Goal: Information Seeking & Learning: Compare options

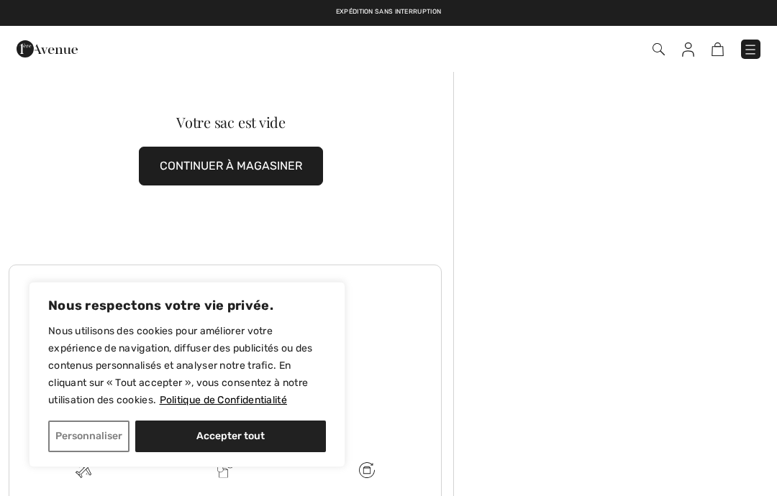
click at [281, 167] on button "CONTINUER À MAGASINER" at bounding box center [231, 166] width 184 height 39
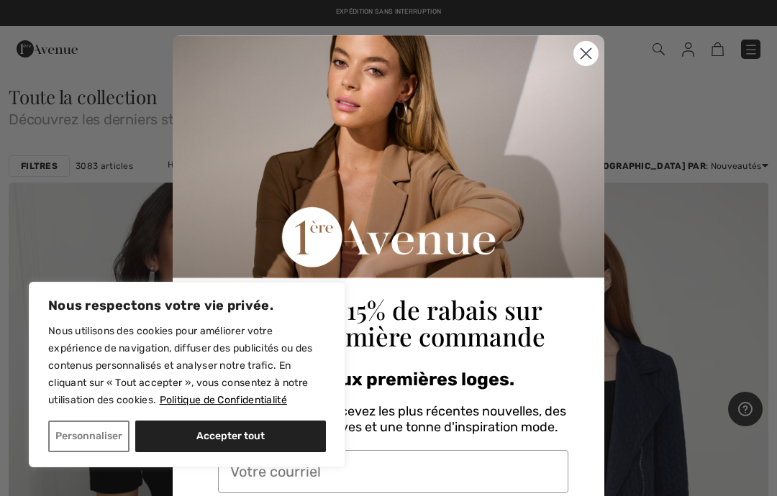
click at [589, 60] on circle "Close dialog" at bounding box center [586, 54] width 24 height 24
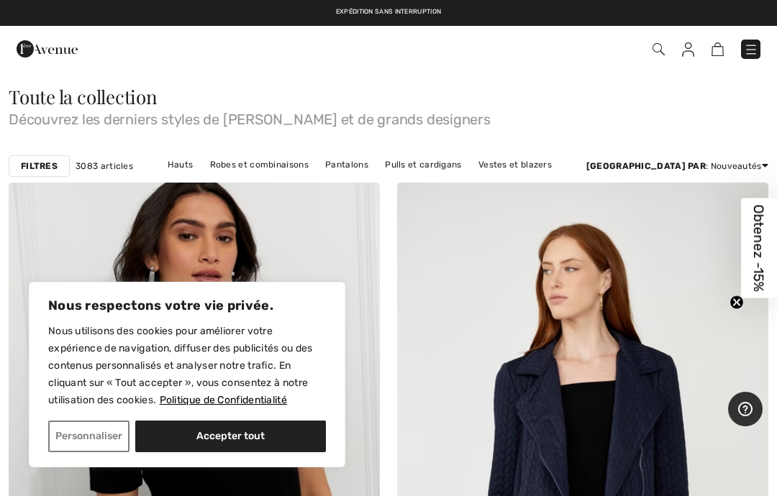
click at [284, 162] on link "Robes et combinaisons" at bounding box center [259, 164] width 113 height 19
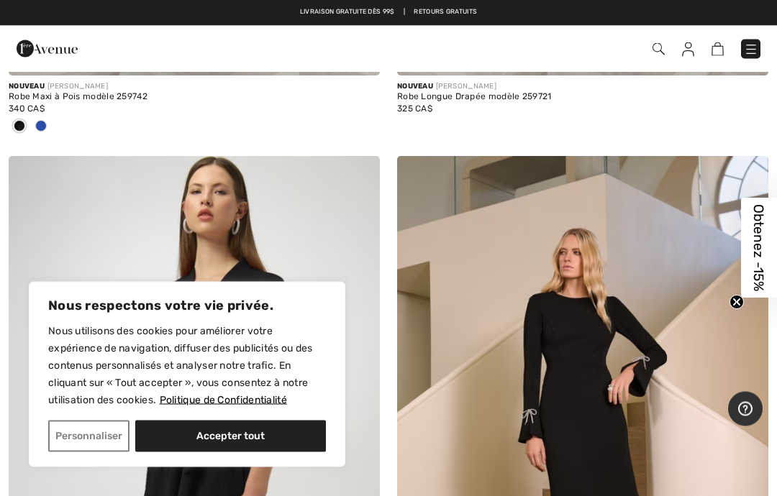
scroll to position [3147, 0]
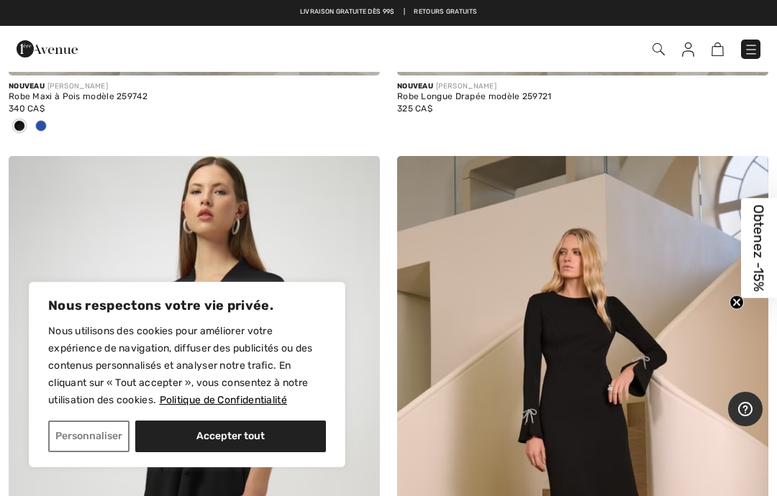
click at [30, 1] on div "Expédition sans interruption Livraison gratuite dès 99$ | Retours gratuits" at bounding box center [388, 13] width 777 height 26
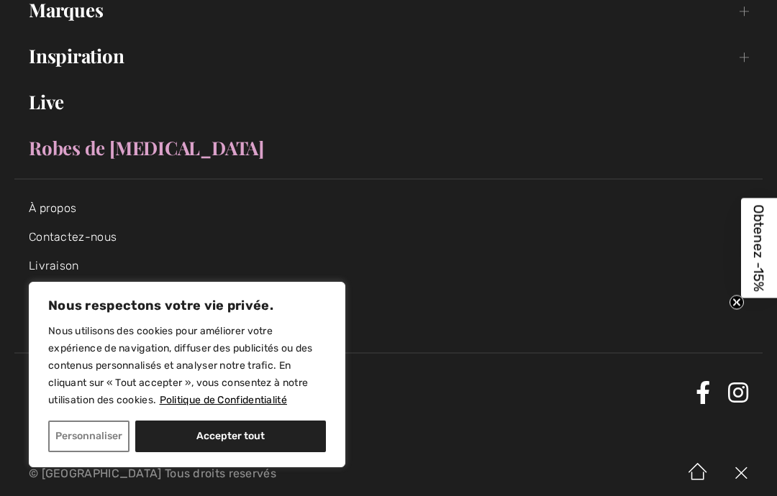
scroll to position [278, 0]
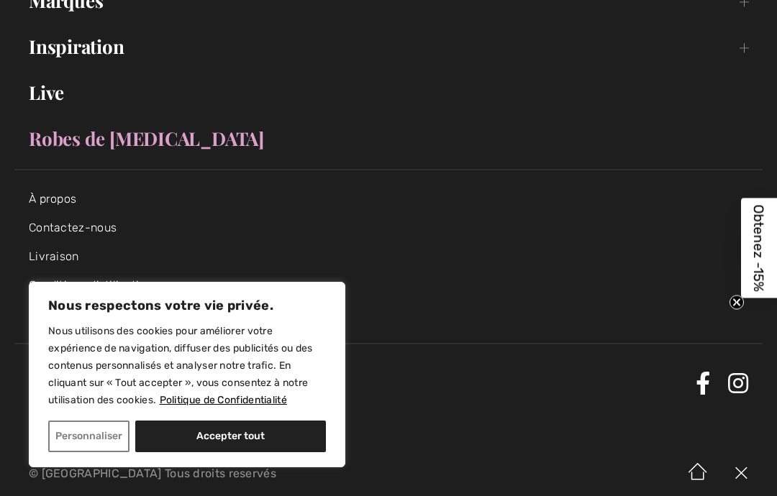
click at [106, 140] on link "Robes de [MEDICAL_DATA]" at bounding box center [388, 139] width 748 height 32
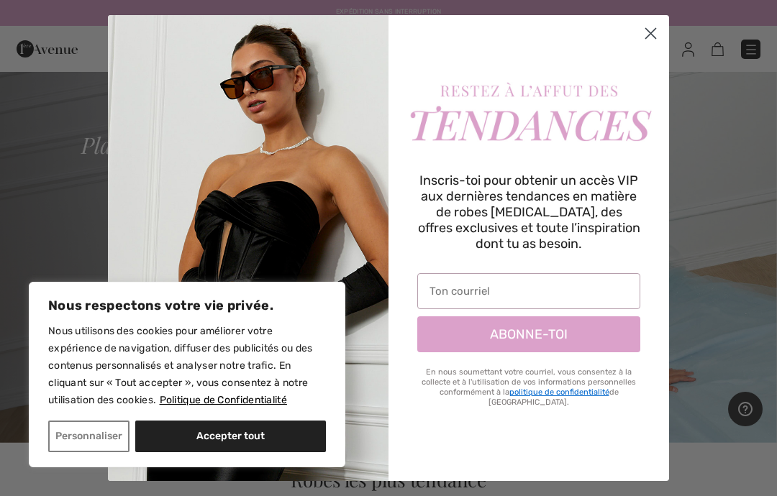
scroll to position [20, 0]
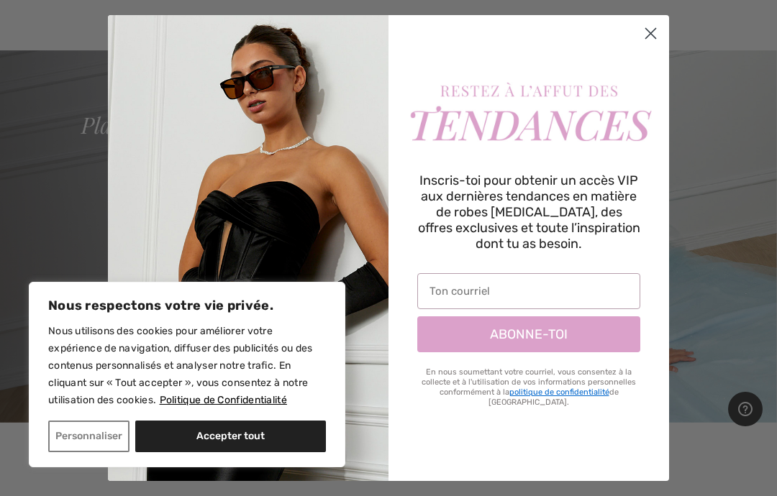
click at [652, 34] on icon "Close dialog" at bounding box center [651, 34] width 10 height 10
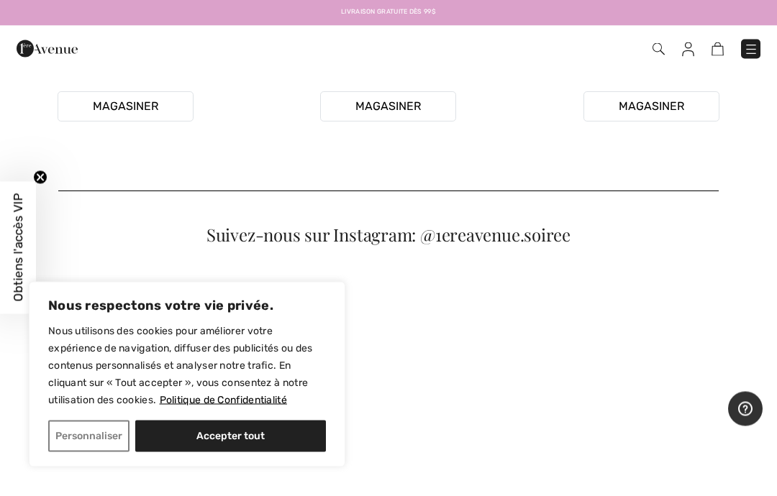
scroll to position [486, 0]
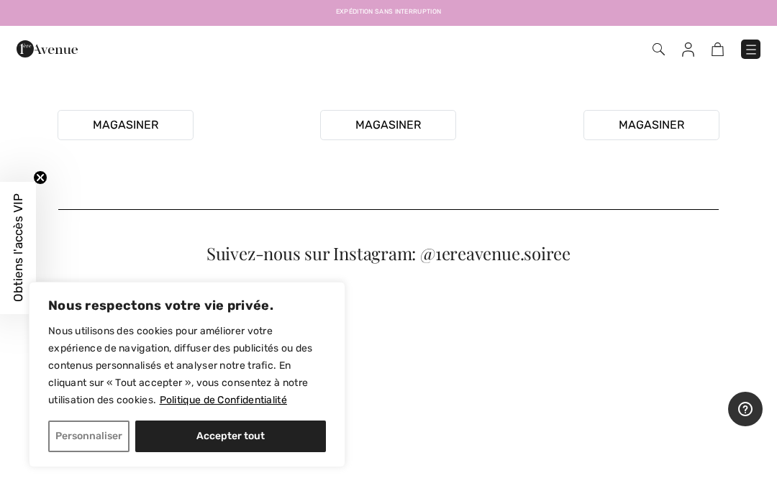
click at [260, 432] on button "Accepter tout" at bounding box center [230, 437] width 191 height 32
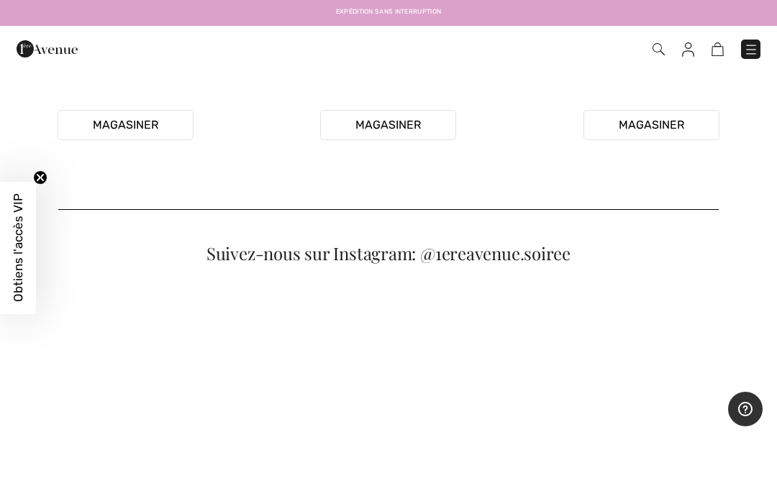
checkbox input "true"
click at [173, 140] on button "Magasiner" at bounding box center [126, 125] width 136 height 30
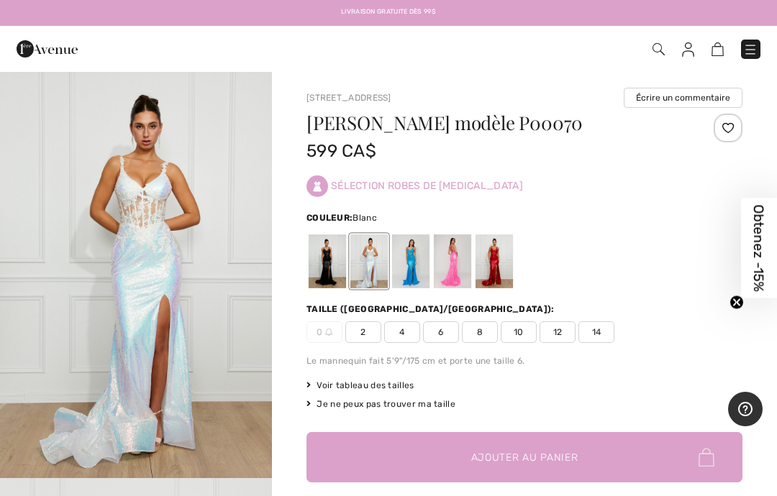
click at [643, 342] on div "0 2 4 6 8 10 12 14" at bounding box center [525, 333] width 436 height 22
click at [663, 52] on img at bounding box center [659, 49] width 12 height 12
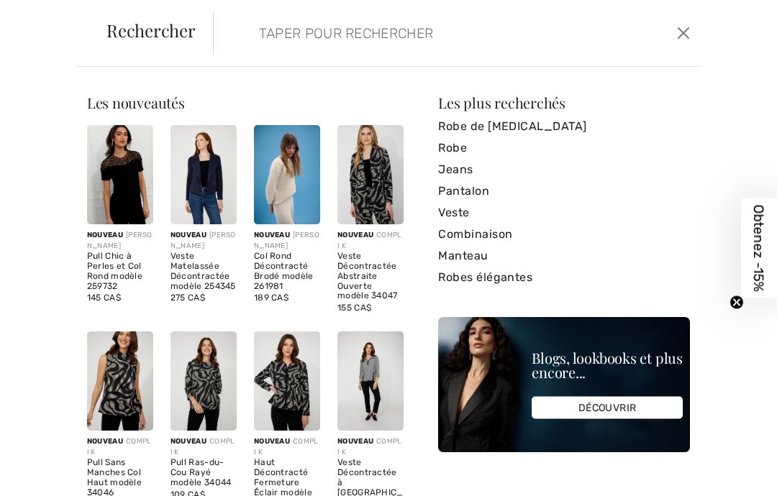
click at [497, 131] on link "Robe de [MEDICAL_DATA]" at bounding box center [564, 127] width 252 height 22
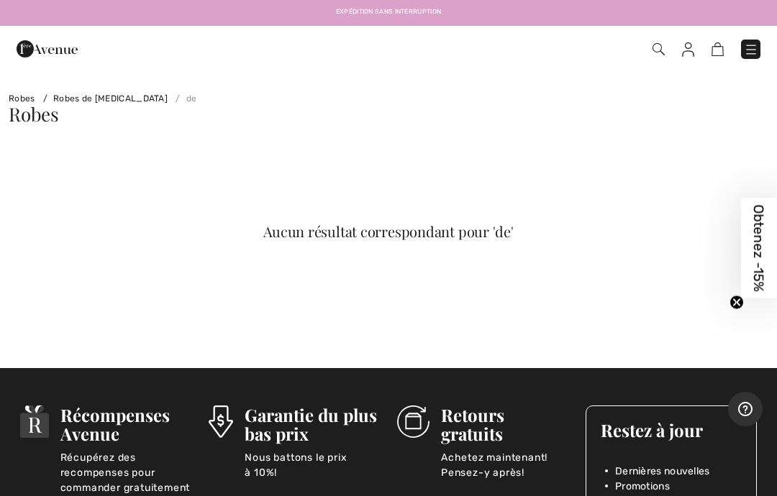
click at [80, 100] on link "Robes de [MEDICAL_DATA]" at bounding box center [102, 99] width 130 height 10
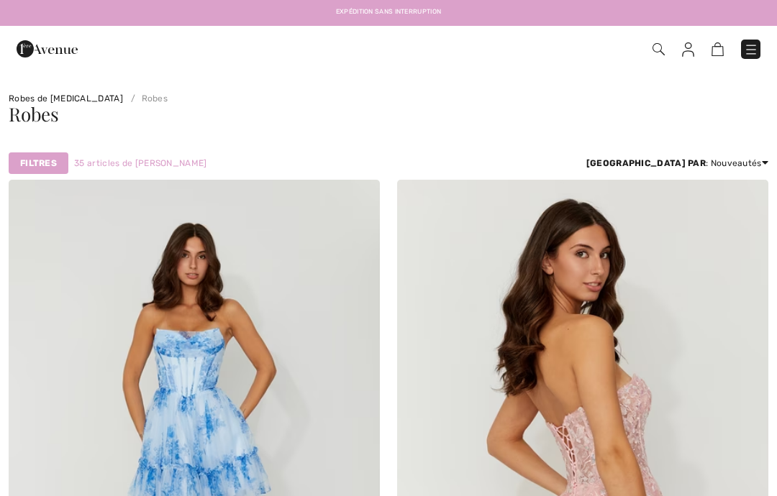
checkbox input "true"
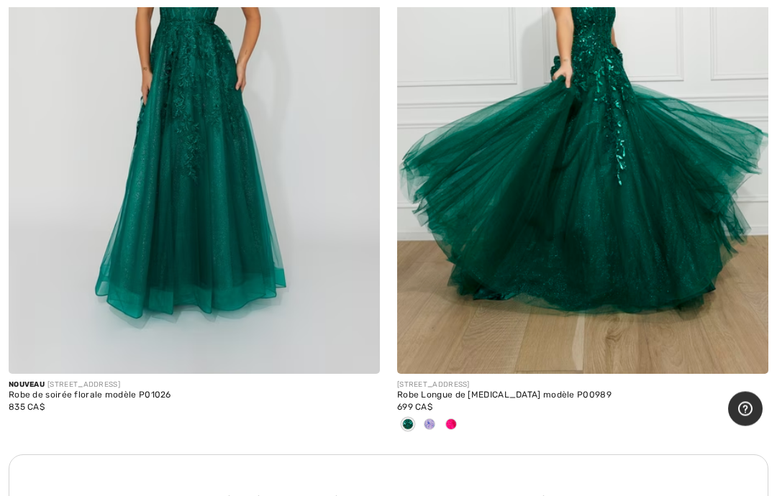
scroll to position [3478, 0]
click at [361, 350] on img at bounding box center [358, 352] width 13 height 13
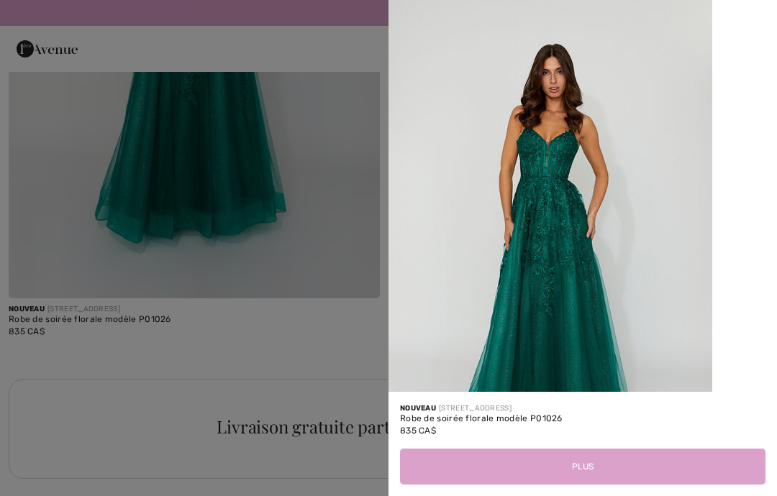
scroll to position [3553, 0]
click at [597, 485] on button "Plus" at bounding box center [583, 467] width 366 height 36
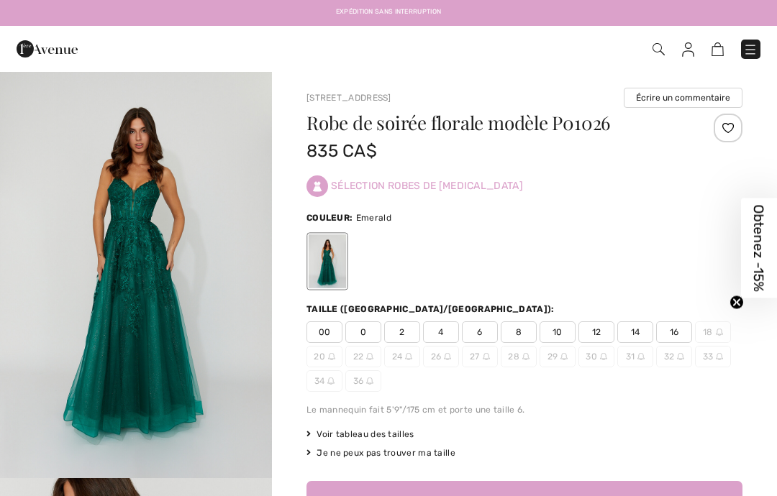
checkbox input "true"
click at [402, 330] on span "2" at bounding box center [402, 333] width 36 height 22
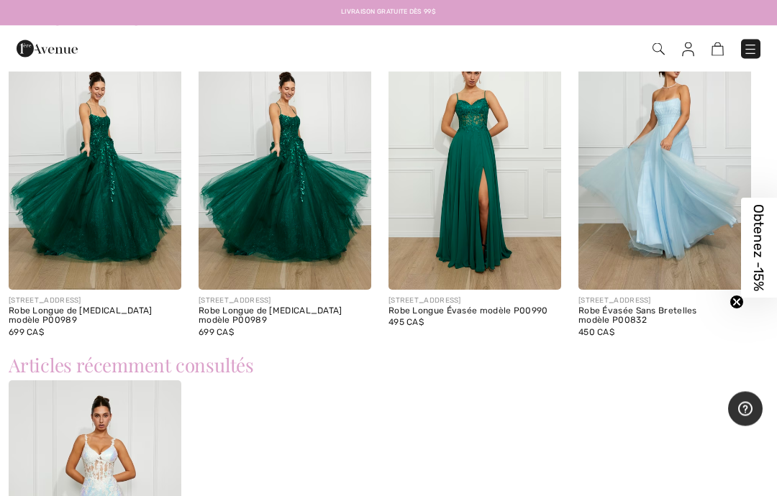
scroll to position [1021, 0]
click at [487, 203] on img at bounding box center [475, 160] width 173 height 259
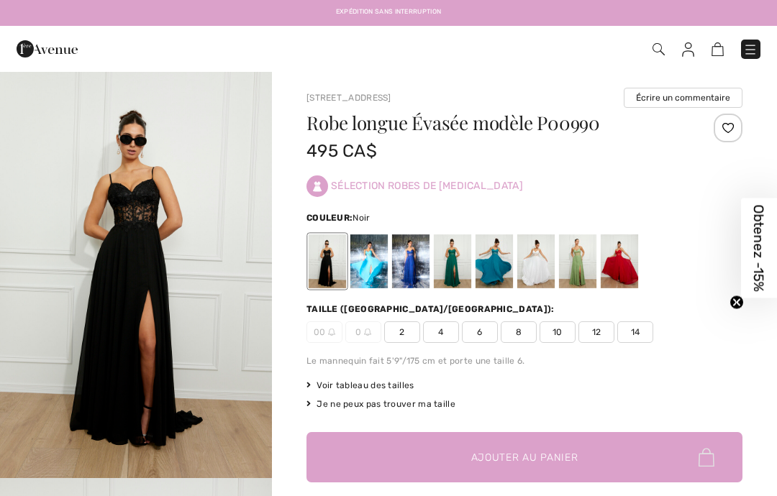
checkbox input "true"
click at [452, 257] on div at bounding box center [452, 262] width 37 height 54
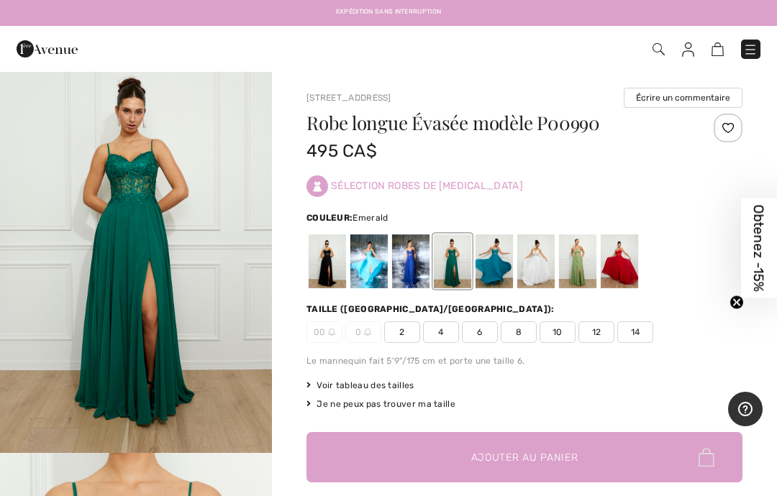
scroll to position [27, 0]
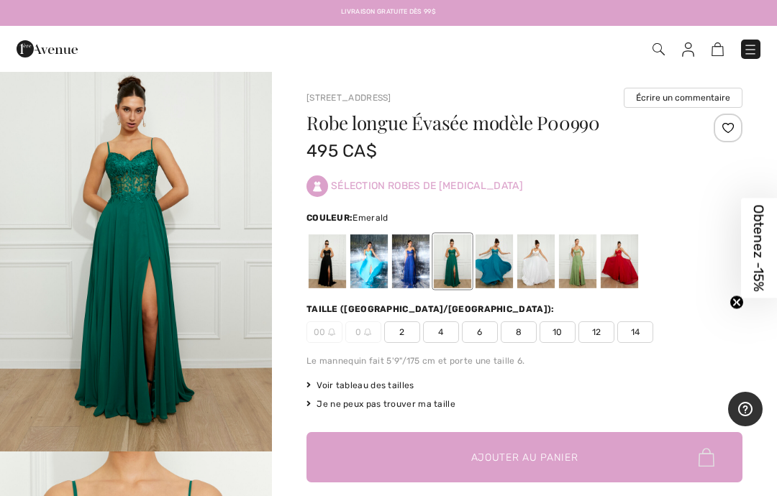
click at [397, 330] on span "2" at bounding box center [402, 333] width 36 height 22
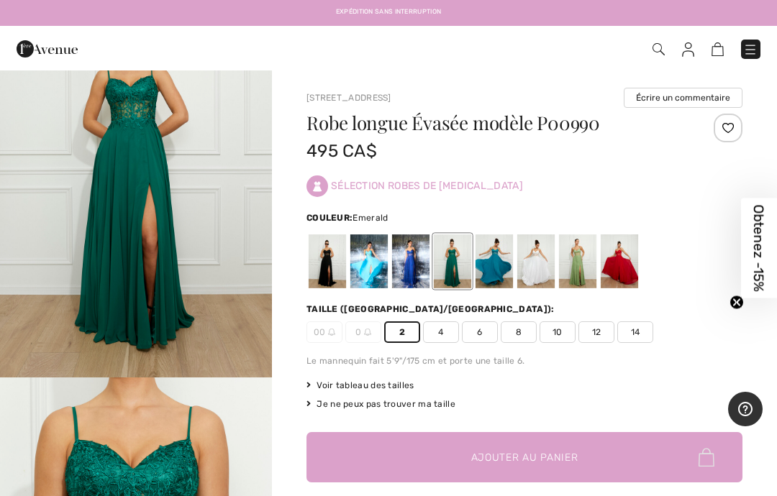
scroll to position [0, 0]
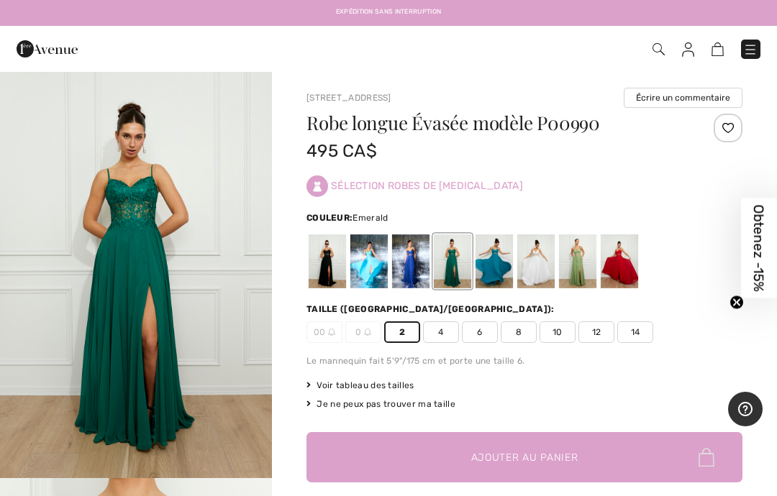
click at [163, 286] on img "1 / 7" at bounding box center [136, 275] width 272 height 408
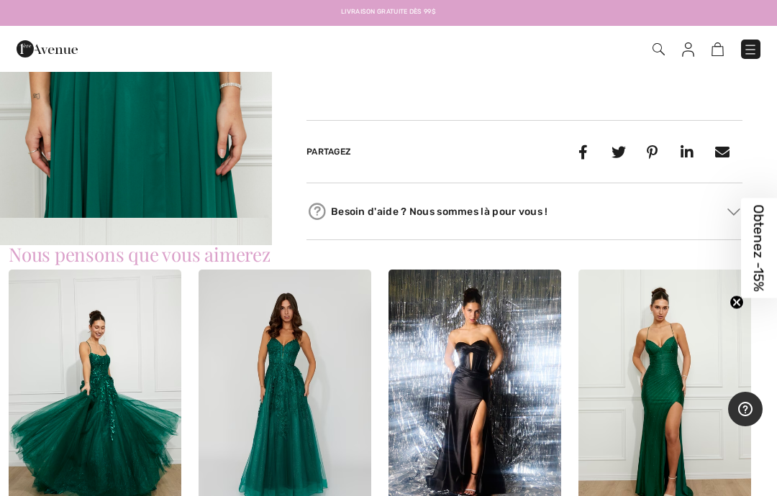
scroll to position [722, 0]
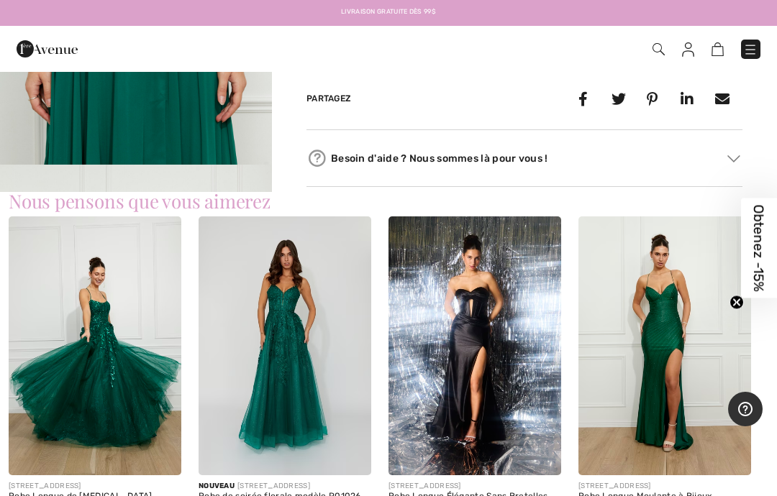
click at [291, 358] on img at bounding box center [285, 346] width 173 height 259
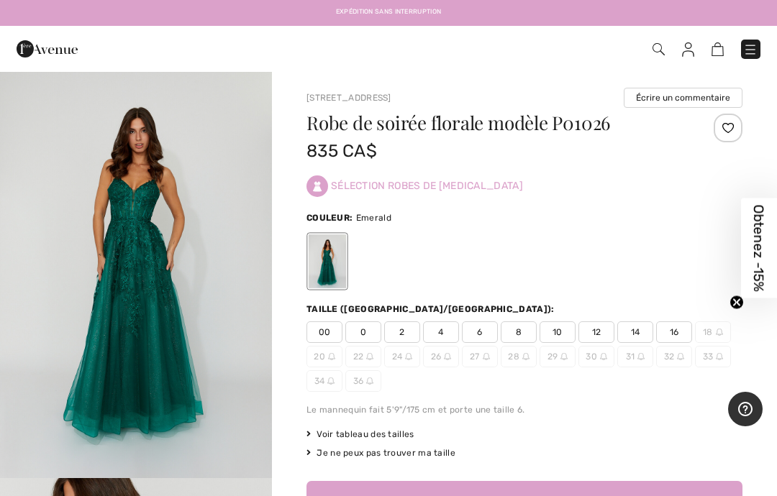
click at [407, 334] on span "2" at bounding box center [402, 333] width 36 height 22
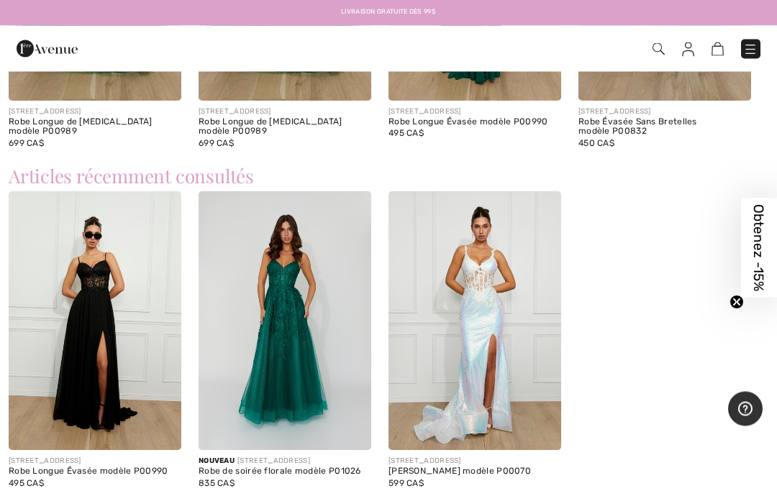
scroll to position [1210, 0]
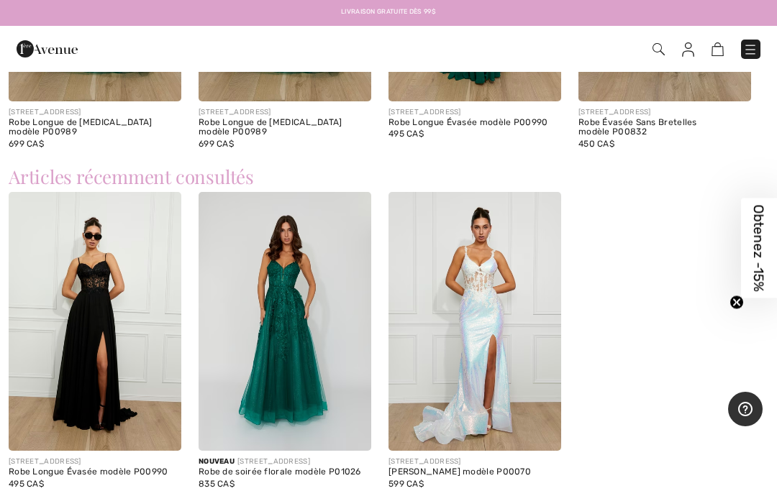
click at [101, 337] on img at bounding box center [95, 321] width 173 height 259
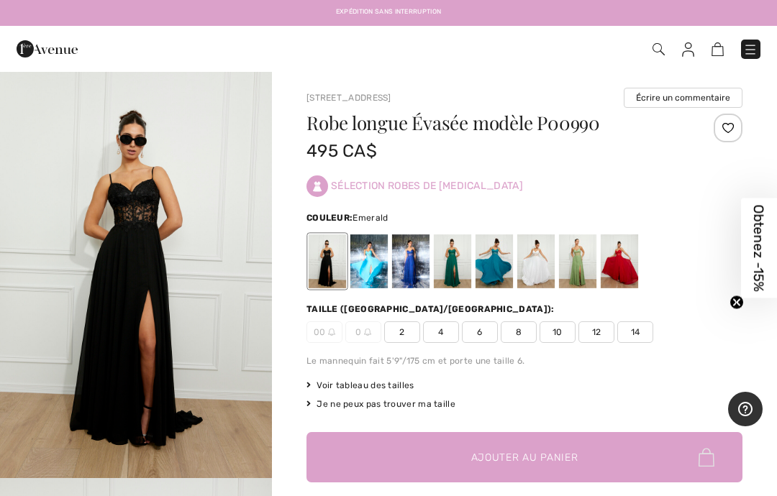
click at [454, 257] on div at bounding box center [452, 262] width 37 height 54
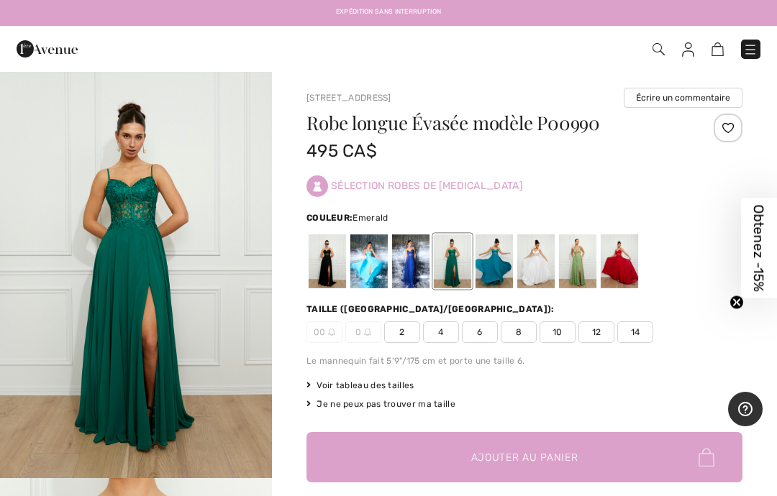
click at [457, 258] on div at bounding box center [452, 262] width 37 height 54
click at [404, 333] on span "2" at bounding box center [402, 333] width 36 height 22
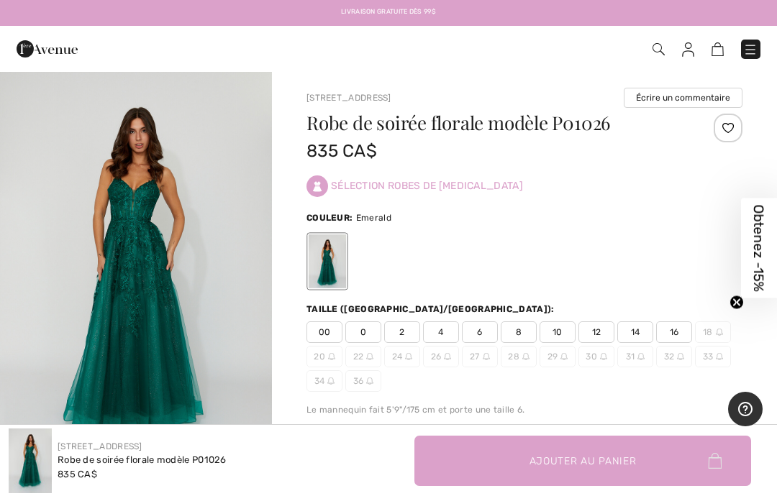
click at [617, 280] on div at bounding box center [525, 262] width 436 height 60
click at [758, 42] on link at bounding box center [750, 49] width 19 height 19
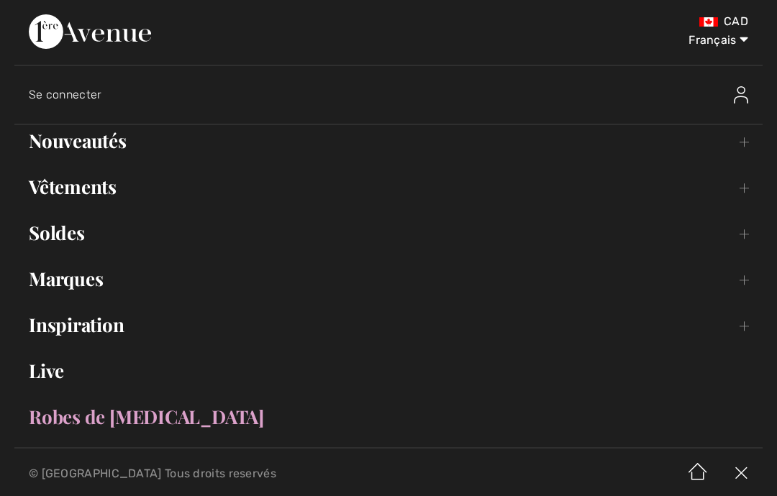
click at [119, 422] on link "Robes de [MEDICAL_DATA]" at bounding box center [388, 418] width 748 height 32
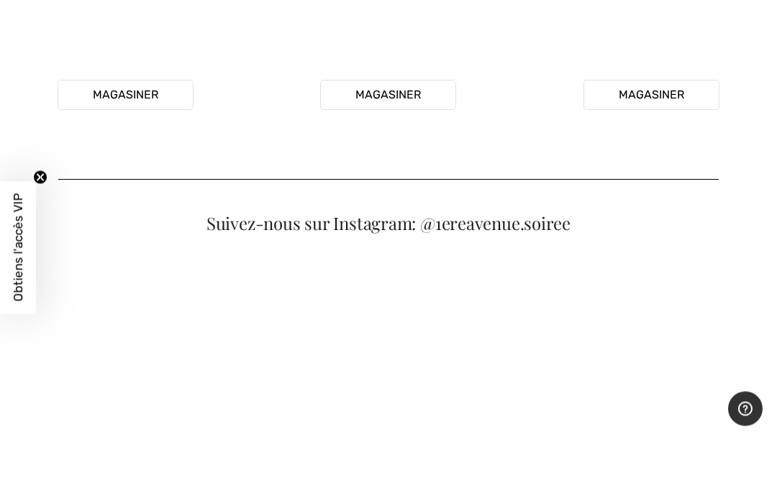
scroll to position [524, 0]
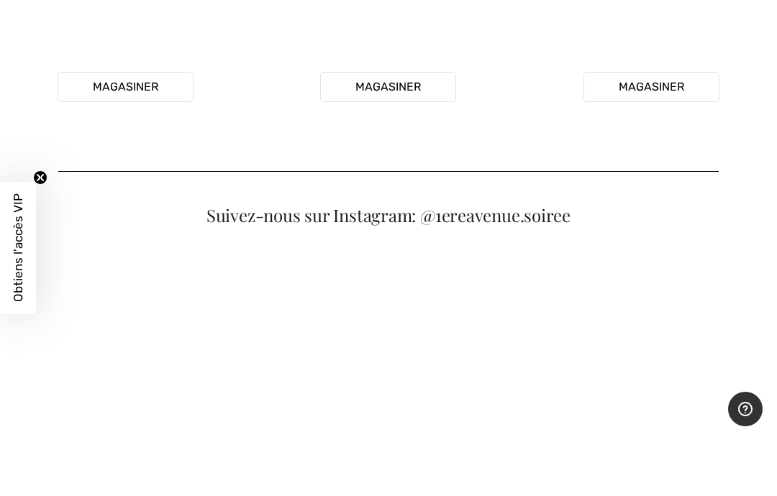
click at [399, 102] on button "Magasiner" at bounding box center [388, 87] width 136 height 30
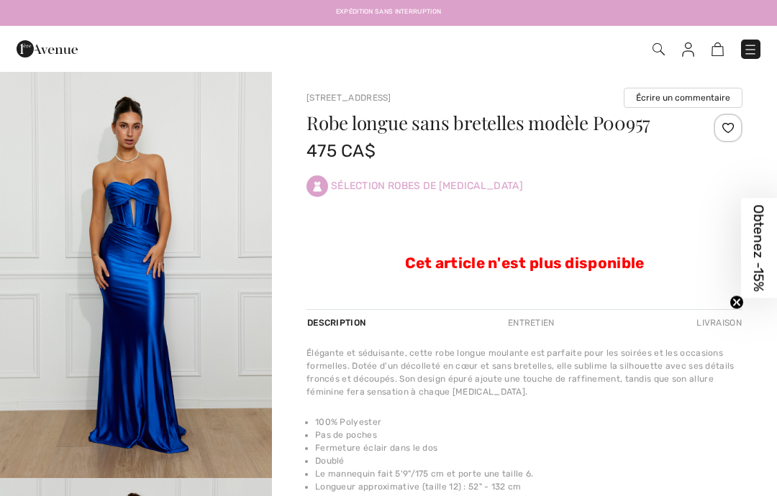
checkbox input "true"
click at [661, 49] on img at bounding box center [659, 49] width 12 height 12
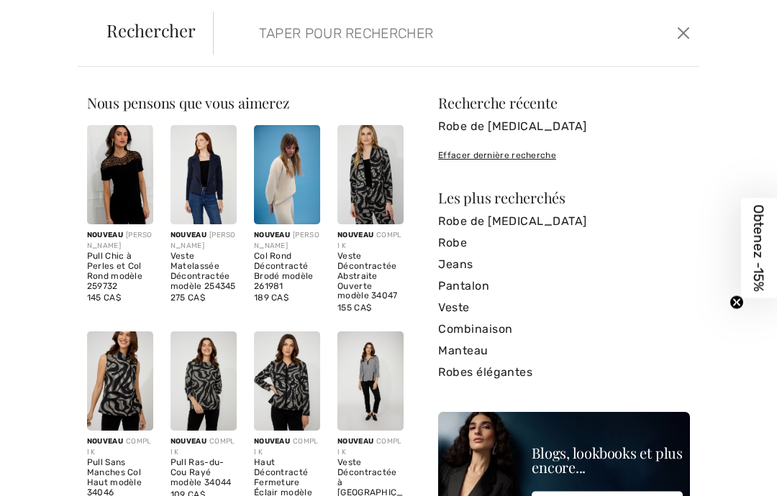
click at [484, 216] on link "Robe de [MEDICAL_DATA]" at bounding box center [564, 222] width 252 height 22
